Goal: Find specific page/section: Find specific page/section

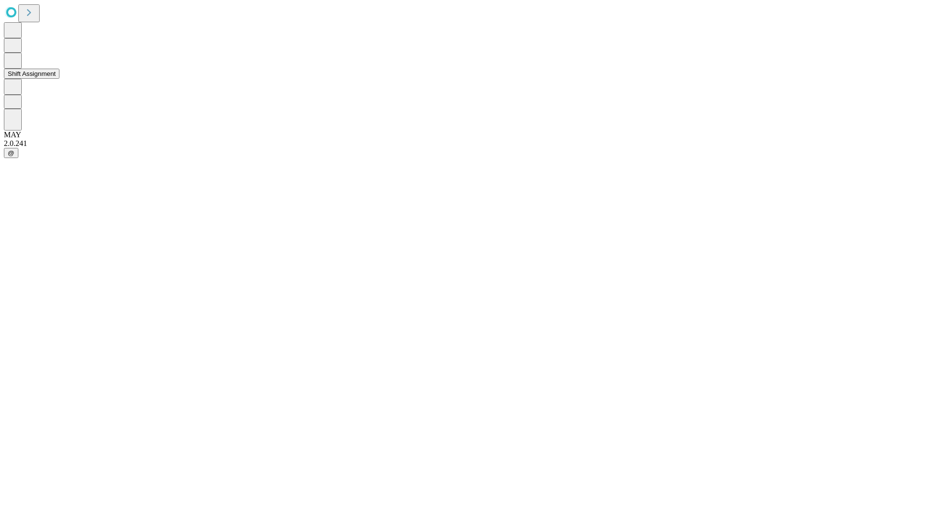
click at [59, 79] on button "Shift Assignment" at bounding box center [32, 74] width 56 height 10
